Goal: Task Accomplishment & Management: Complete application form

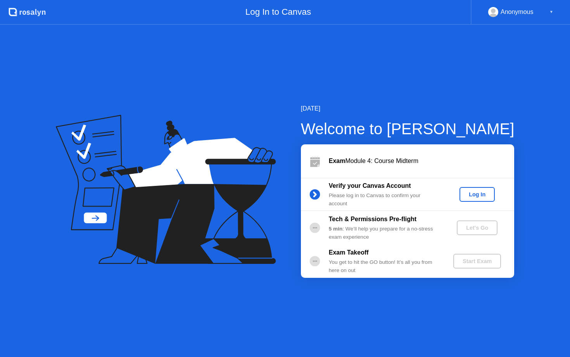
click at [480, 195] on div "Log In" at bounding box center [477, 194] width 29 height 6
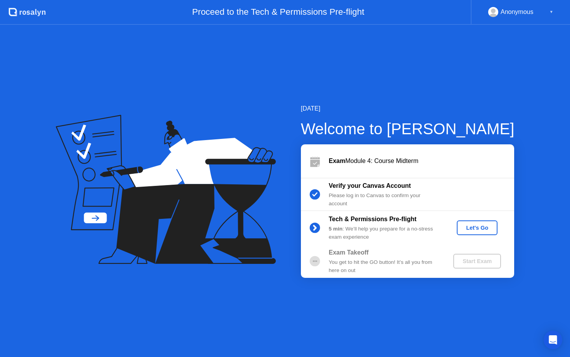
click at [485, 229] on div "Let's Go" at bounding box center [477, 228] width 35 height 6
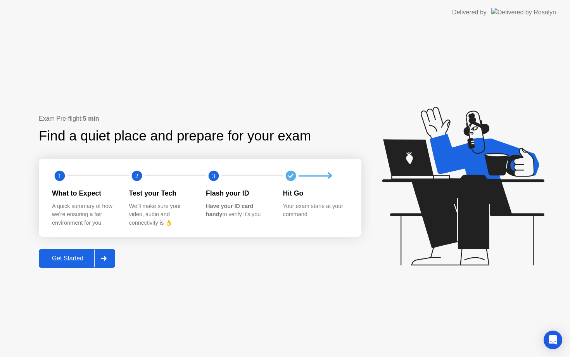
click at [71, 257] on div "Get Started" at bounding box center [67, 258] width 53 height 7
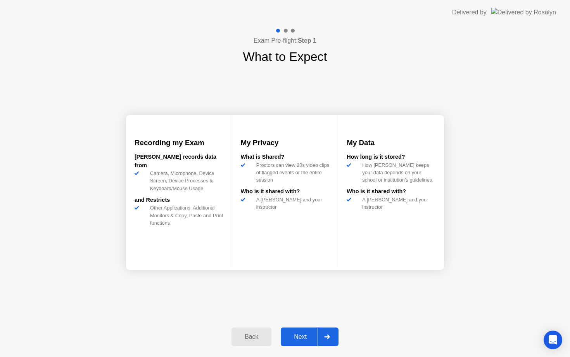
click at [300, 340] on div "Next" at bounding box center [300, 336] width 35 height 7
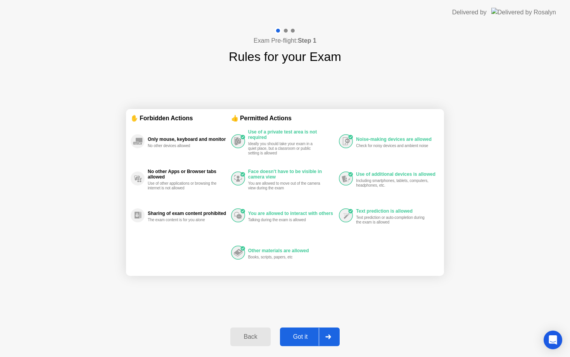
click at [307, 334] on div "Got it" at bounding box center [301, 336] width 36 height 7
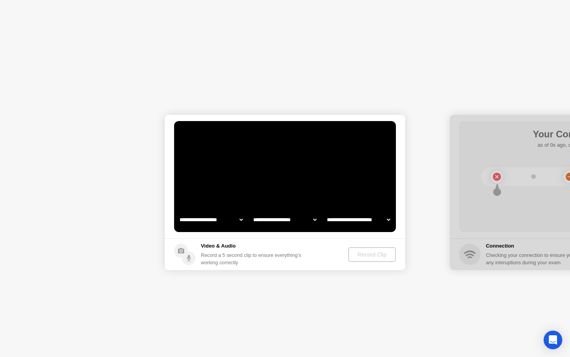
select select "**********"
select select "*******"
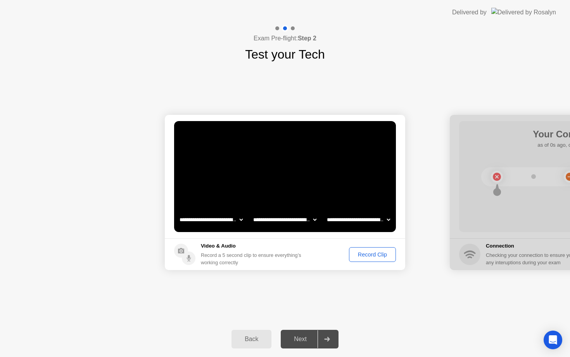
click at [375, 257] on div "Record Clip" at bounding box center [373, 254] width 42 height 6
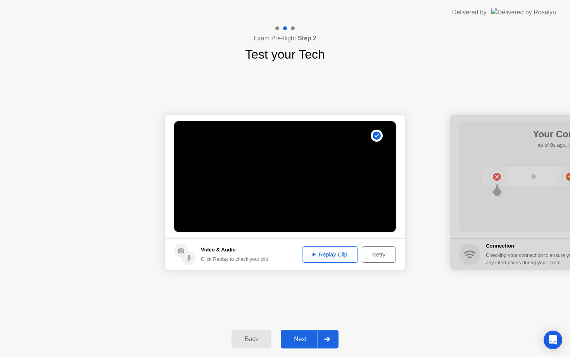
click at [302, 344] on button "Next" at bounding box center [310, 339] width 58 height 19
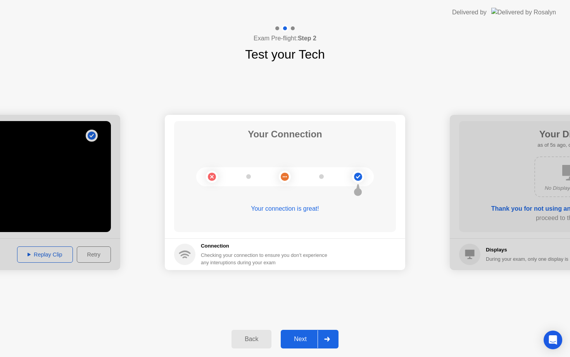
click at [307, 336] on div "Next" at bounding box center [300, 339] width 35 height 7
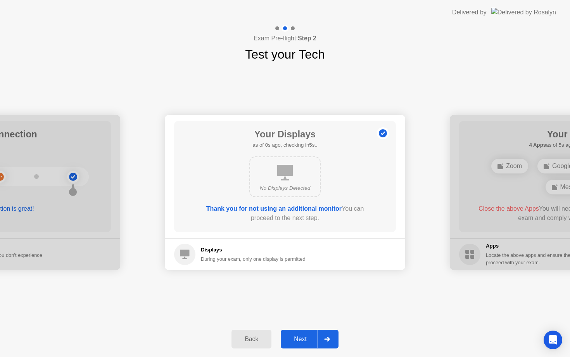
click at [310, 338] on div "Next" at bounding box center [300, 339] width 35 height 7
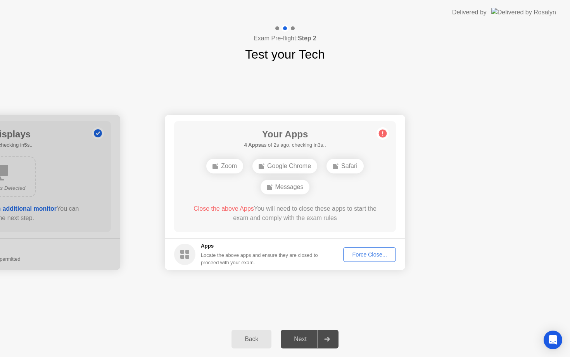
click at [374, 257] on div "Force Close..." at bounding box center [369, 254] width 47 height 6
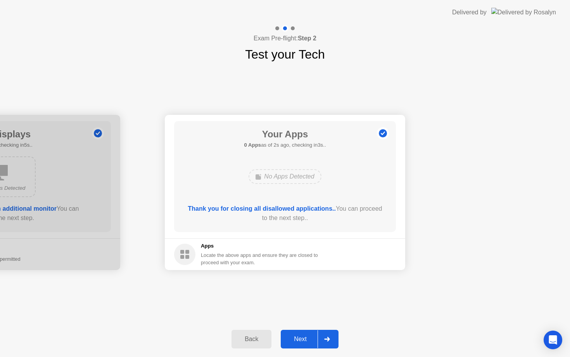
click at [305, 343] on div "Next" at bounding box center [300, 339] width 35 height 7
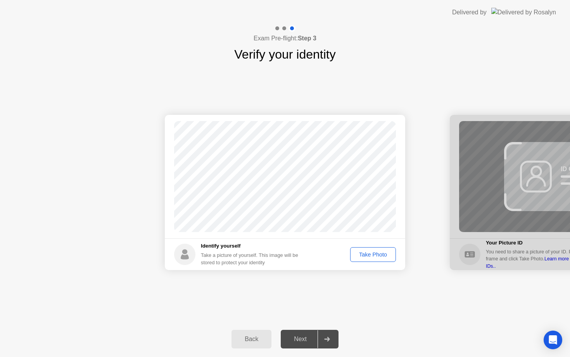
click at [376, 258] on div "Take Photo" at bounding box center [373, 254] width 40 height 6
click at [260, 339] on div "Back" at bounding box center [251, 339] width 35 height 7
select select "**********"
select select "*******"
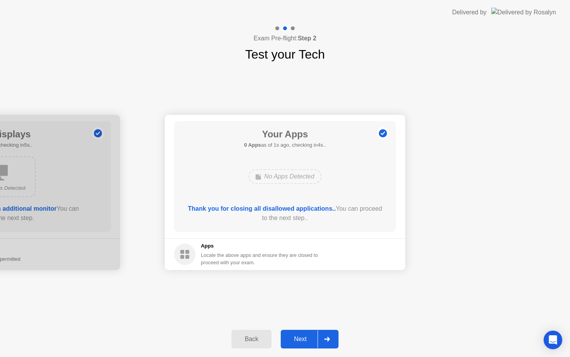
click at [297, 336] on div "Next" at bounding box center [300, 339] width 35 height 7
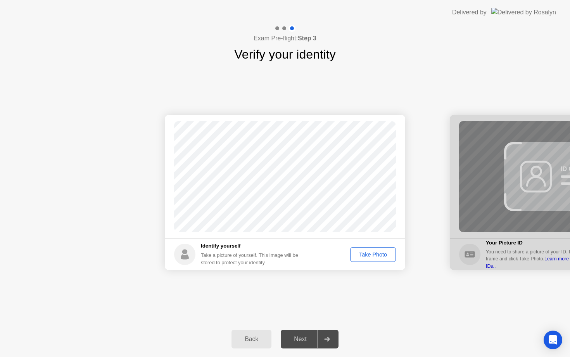
click at [377, 258] on div "Take Photo" at bounding box center [373, 254] width 40 height 6
click at [307, 342] on div "Next" at bounding box center [300, 339] width 35 height 7
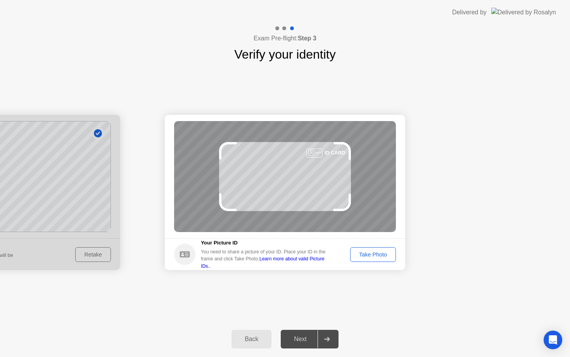
click at [380, 253] on div "Take Photo" at bounding box center [373, 254] width 40 height 6
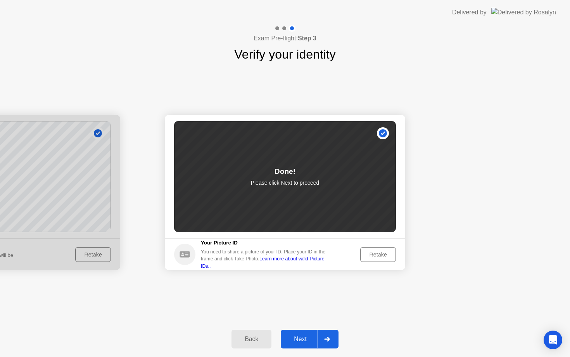
click at [308, 344] on button "Next" at bounding box center [310, 339] width 58 height 19
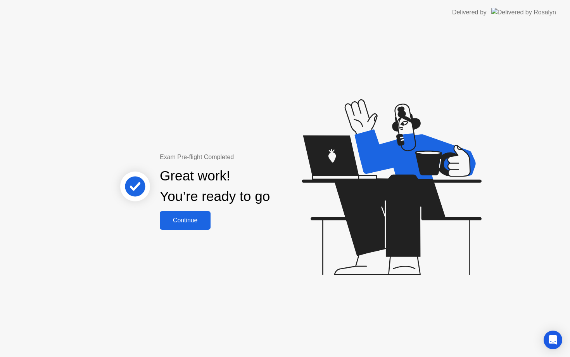
click at [192, 218] on div "Continue" at bounding box center [185, 220] width 46 height 7
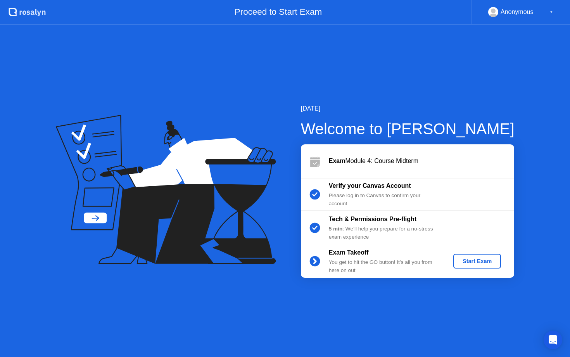
click at [491, 260] on div "Start Exam" at bounding box center [478, 261] width 42 height 6
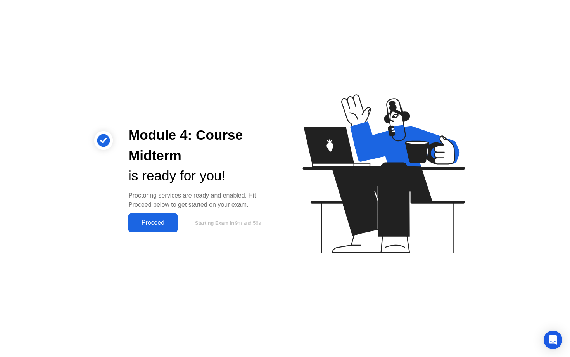
click at [172, 222] on div "Proceed" at bounding box center [153, 222] width 45 height 7
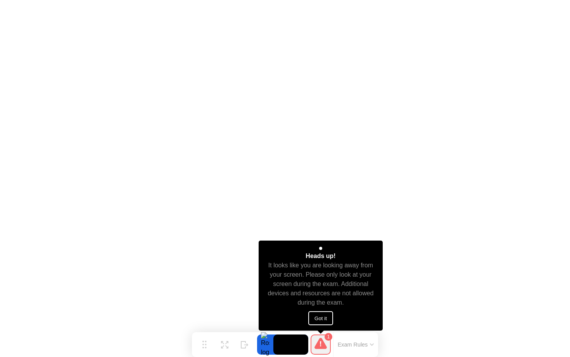
click at [325, 321] on button "Got it" at bounding box center [321, 318] width 25 height 14
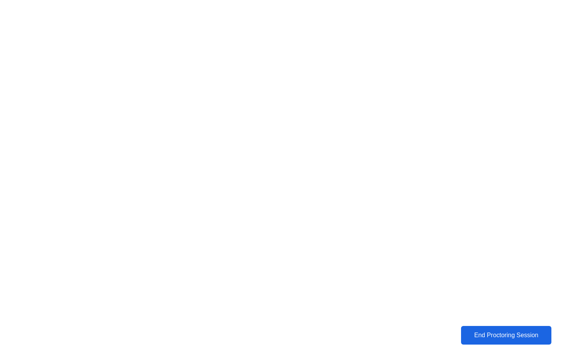
click at [504, 332] on div "End Proctoring Session" at bounding box center [506, 335] width 86 height 7
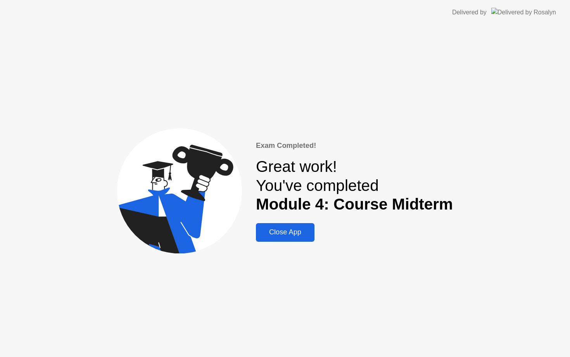
click at [301, 243] on div "Exam Completed! Great work! You've completed Module 4: Course Midterm Close App" at bounding box center [285, 191] width 570 height 332
click at [301, 233] on div "Close App" at bounding box center [285, 232] width 54 height 8
